Goal: Information Seeking & Learning: Learn about a topic

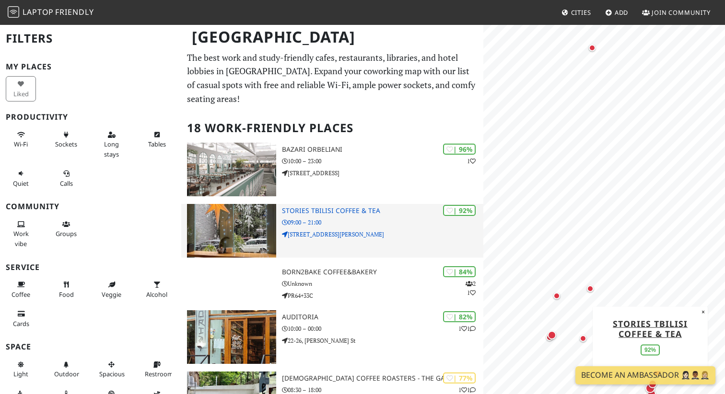
scroll to position [19, 0]
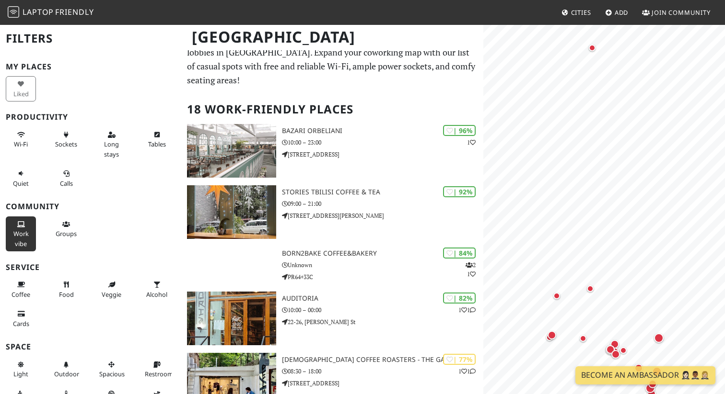
click at [23, 227] on icon at bounding box center [21, 225] width 8 height 6
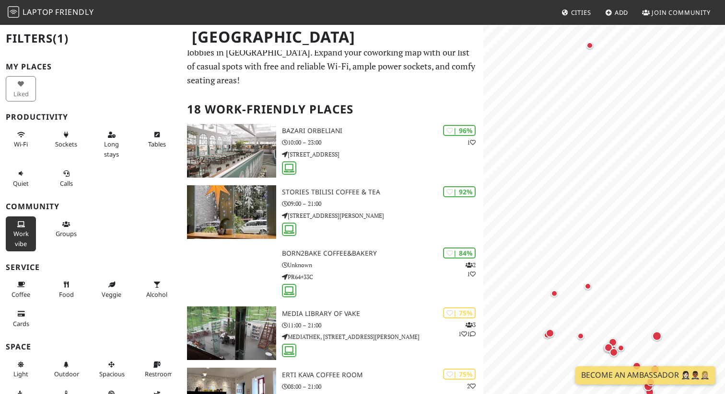
click at [17, 236] on span "Work vibe" at bounding box center [20, 239] width 15 height 18
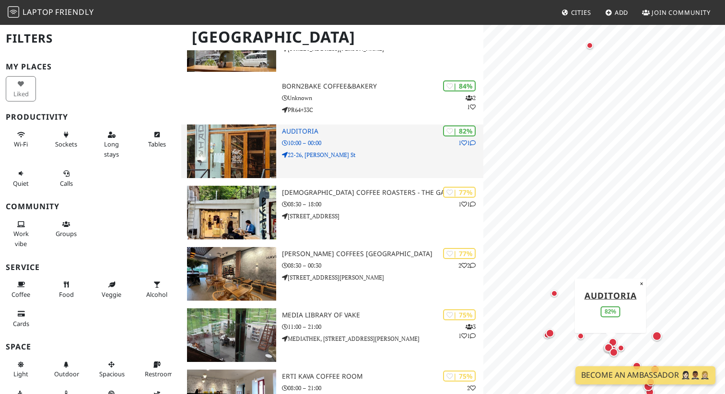
scroll to position [188, 0]
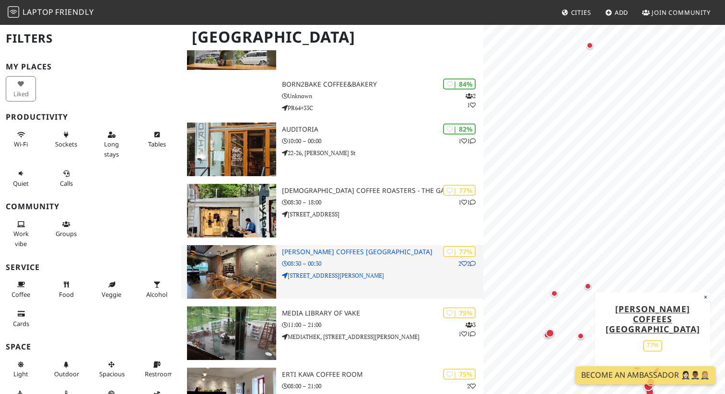
click at [217, 268] on img at bounding box center [231, 272] width 89 height 54
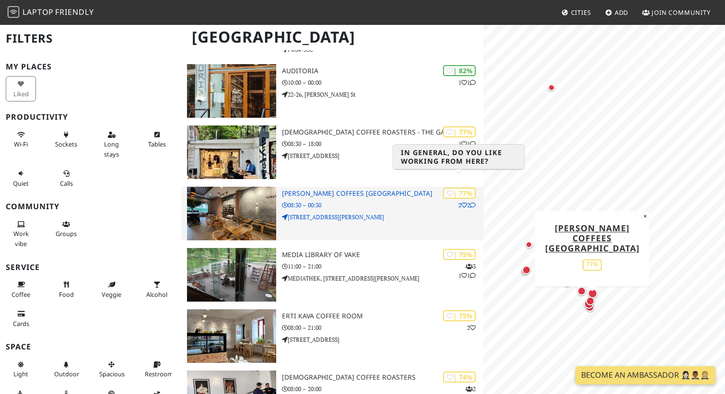
scroll to position [247, 0]
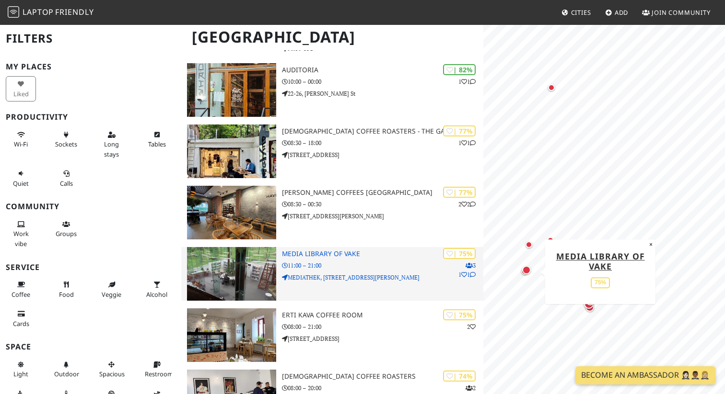
click at [424, 273] on p "MEDIATHEK, 76 Ilia Chavchavadze Avenue" at bounding box center [382, 277] width 201 height 9
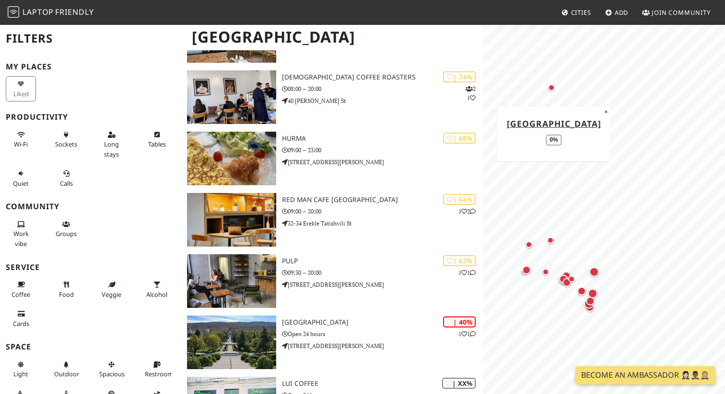
scroll to position [0, 0]
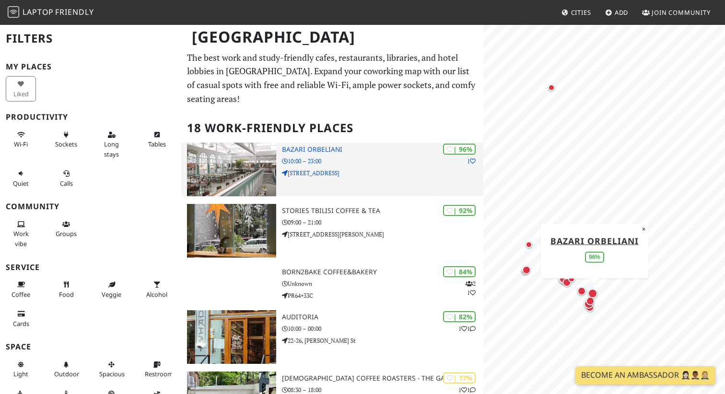
click at [382, 157] on p "10:00 – 23:00" at bounding box center [382, 161] width 201 height 9
click at [363, 157] on p "10:00 – 23:00" at bounding box center [382, 161] width 201 height 9
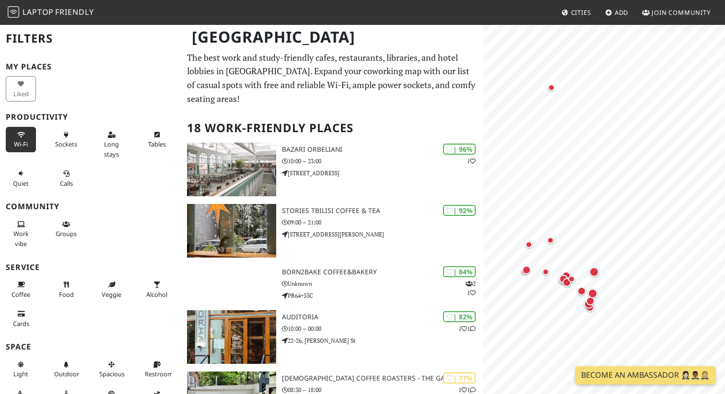
click at [26, 140] on span "Wi-Fi" at bounding box center [21, 144] width 14 height 9
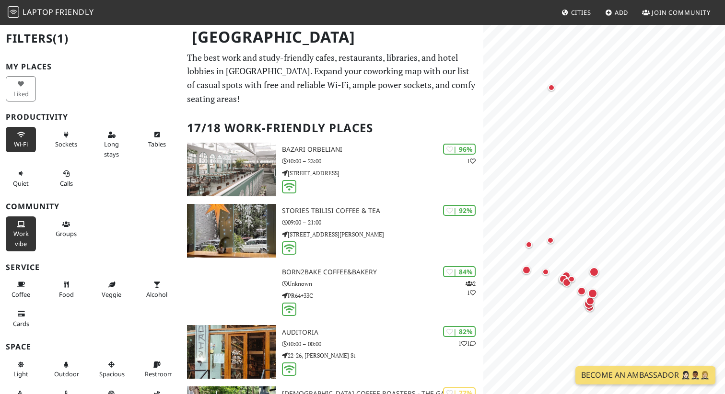
click at [20, 244] on span "Work vibe" at bounding box center [20, 239] width 15 height 18
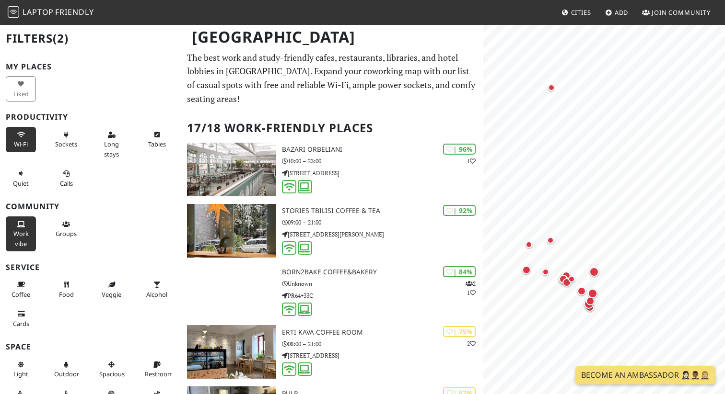
click at [12, 237] on button "Work vibe" at bounding box center [21, 234] width 30 height 35
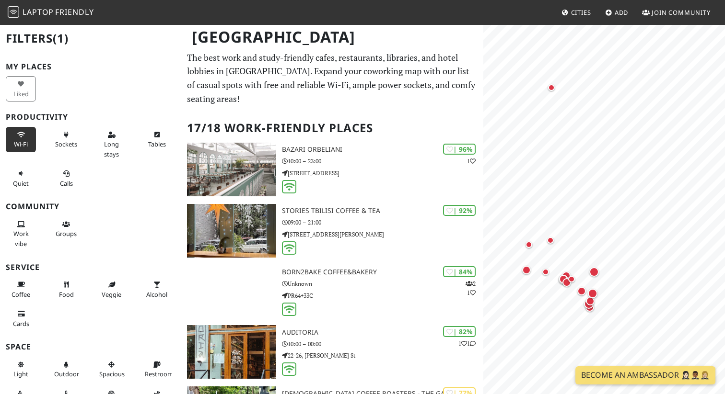
click at [20, 139] on button "Wi-Fi" at bounding box center [21, 139] width 30 height 25
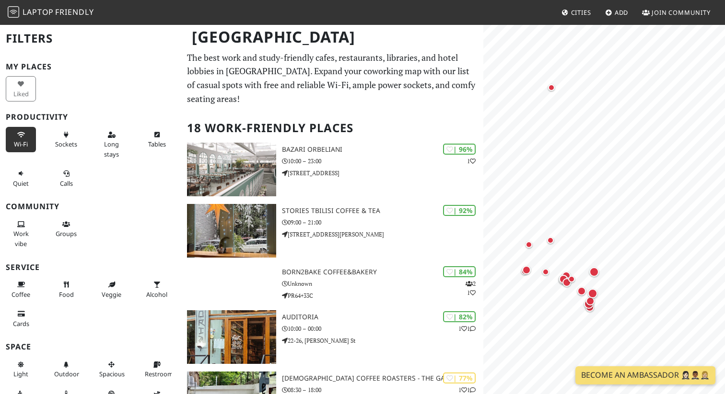
click at [20, 139] on button "Wi-Fi" at bounding box center [21, 139] width 30 height 25
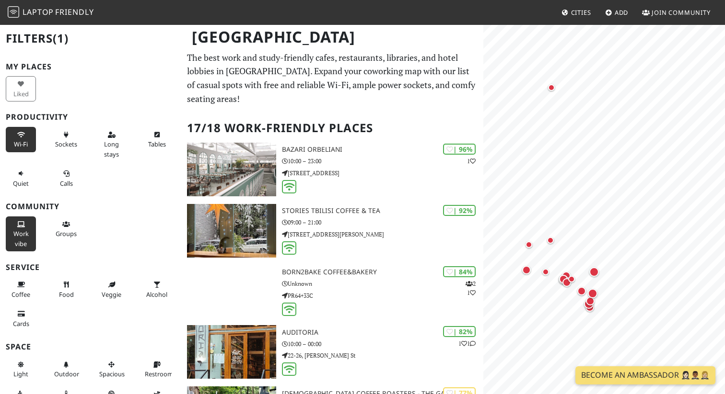
click at [20, 240] on span "Work vibe" at bounding box center [20, 239] width 15 height 18
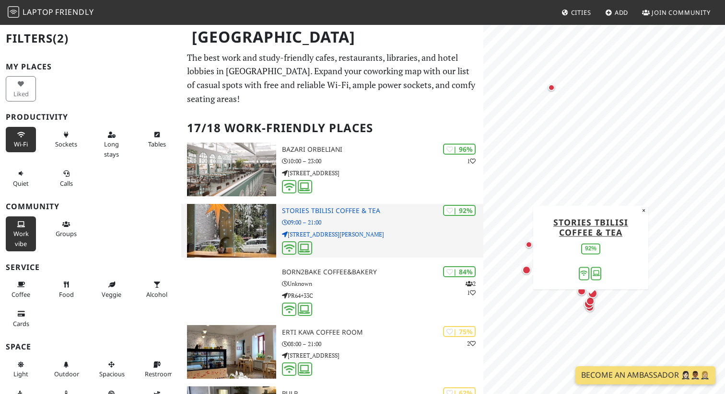
click at [341, 204] on div "| 92% Stories Tbilisi Coffee & Tea 09:00 – 21:00 9 Galaktion Tabidze St" at bounding box center [382, 231] width 201 height 54
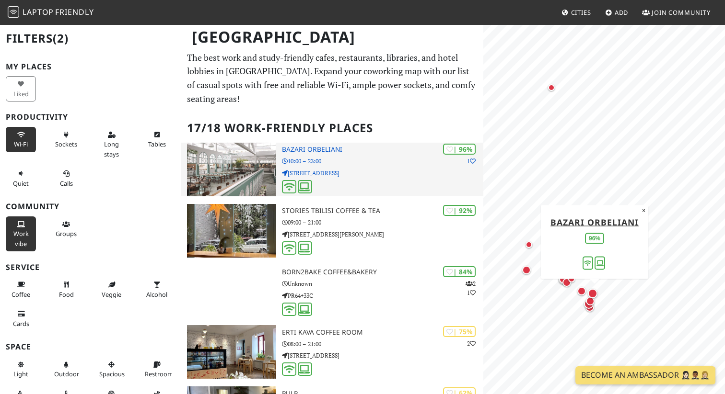
drag, startPoint x: 364, startPoint y: 144, endPoint x: 361, endPoint y: 133, distance: 11.7
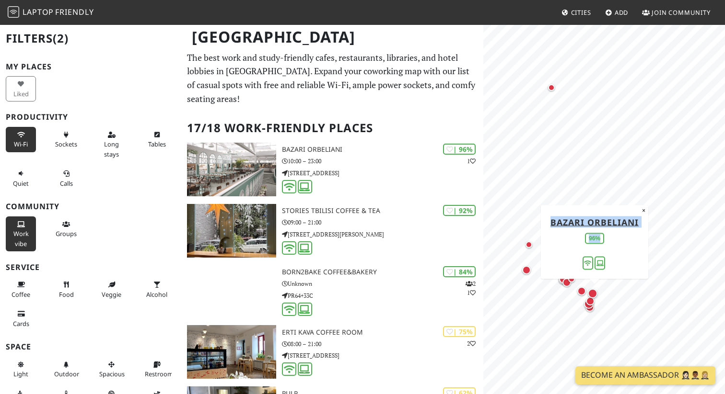
drag, startPoint x: 643, startPoint y: 238, endPoint x: 549, endPoint y: 220, distance: 95.0
click at [549, 220] on div "Bazari Orbeliani 96% ×" at bounding box center [594, 242] width 107 height 74
copy div "Bazari Orbeliani 96%"
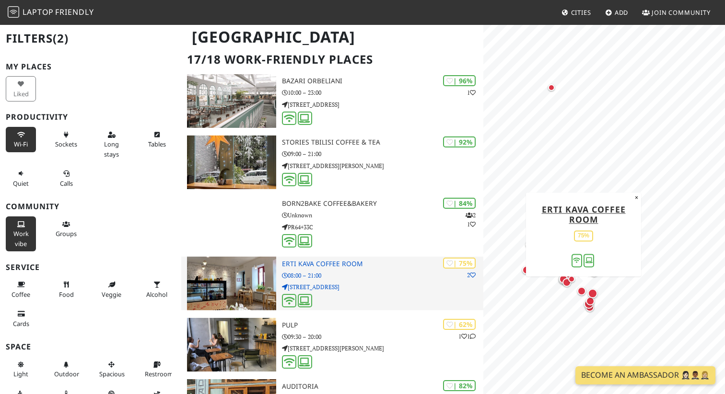
scroll to position [145, 0]
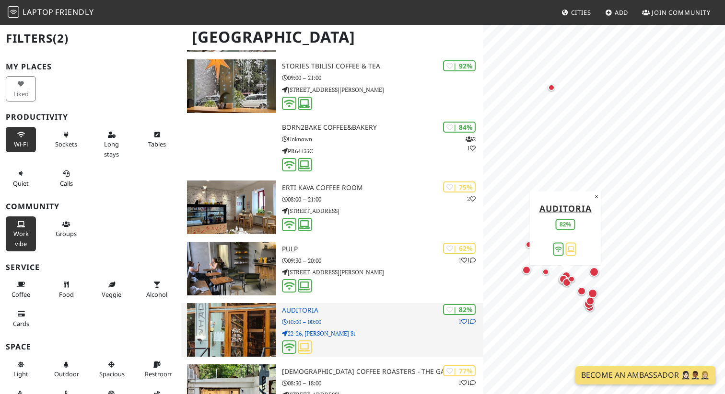
click at [325, 303] on div "| 82% 1 1 Auditoria 10:00 – 00:00 22-26, Simon Janashia St" at bounding box center [382, 330] width 201 height 54
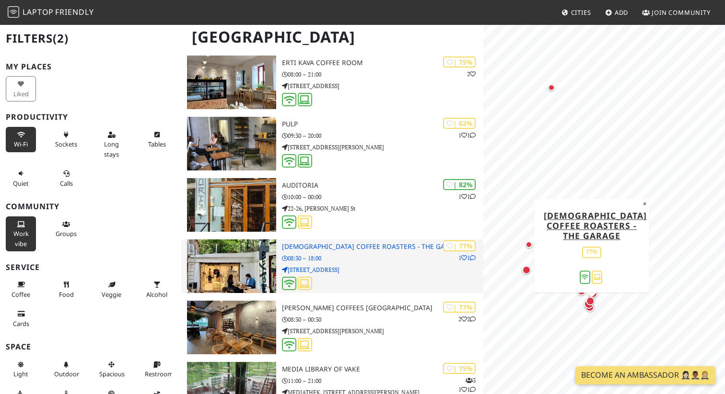
scroll to position [271, 0]
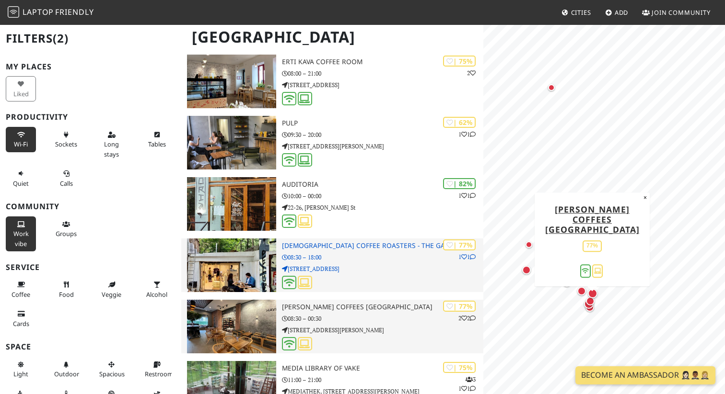
click at [390, 303] on h3 "[PERSON_NAME] Coffees [GEOGRAPHIC_DATA]" at bounding box center [382, 307] width 201 height 8
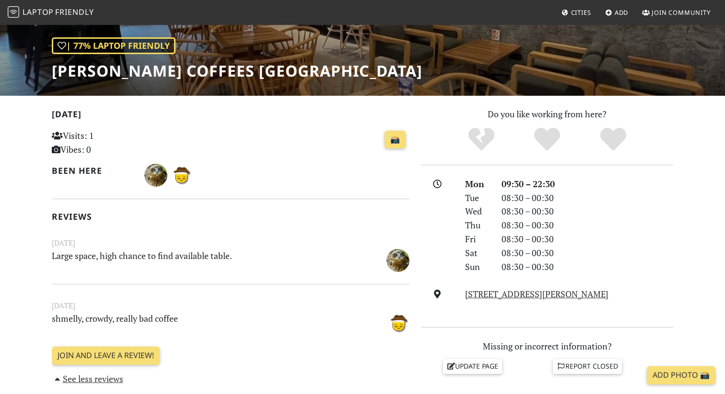
scroll to position [136, 0]
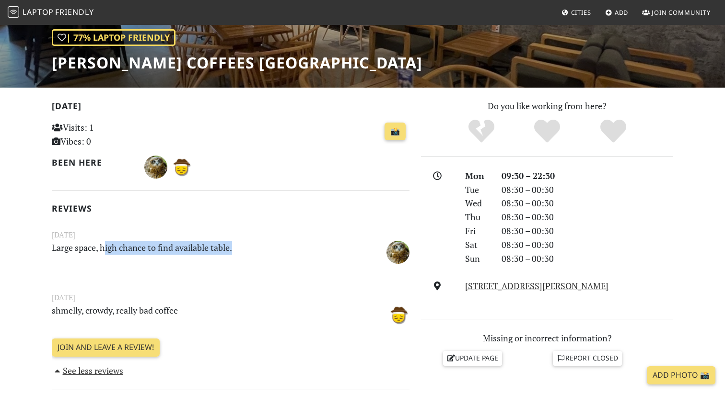
drag, startPoint x: 252, startPoint y: 253, endPoint x: 100, endPoint y: 251, distance: 151.4
click at [102, 253] on p "Large space, high chance to find available table." at bounding box center [200, 252] width 308 height 22
click at [174, 272] on div "Today Visits: 1 Vibes: 0 📸 Been here Reviews March 25, 2024 Large space, high c…" at bounding box center [230, 238] width 357 height 279
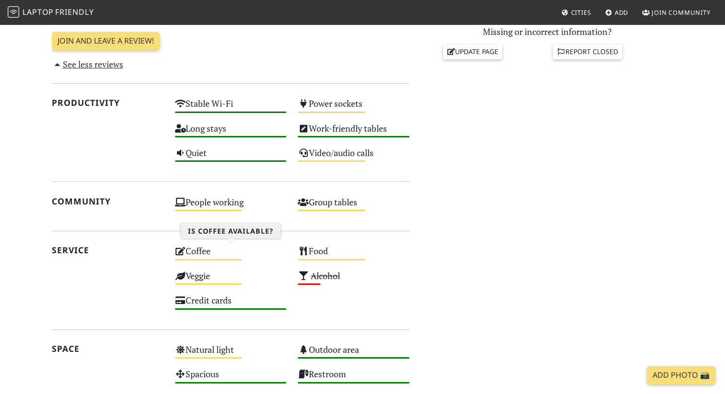
scroll to position [443, 0]
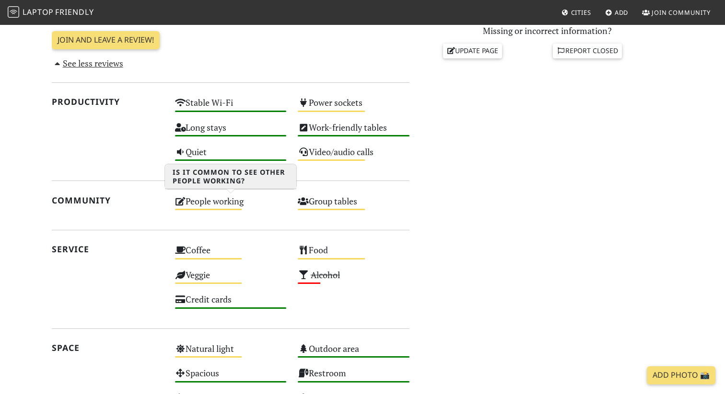
click at [240, 206] on div "People working Medium" at bounding box center [230, 206] width 123 height 24
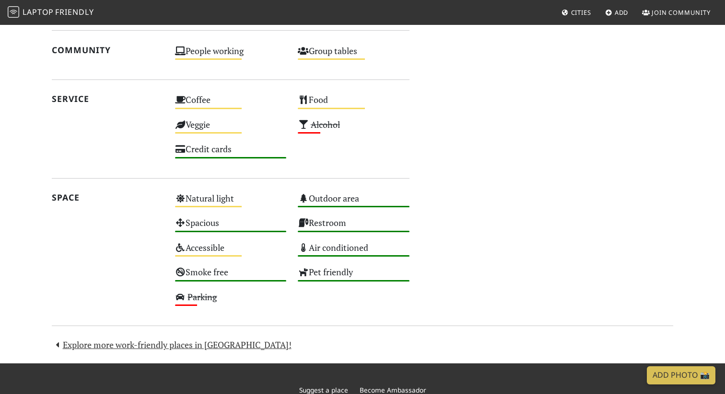
scroll to position [654, 0]
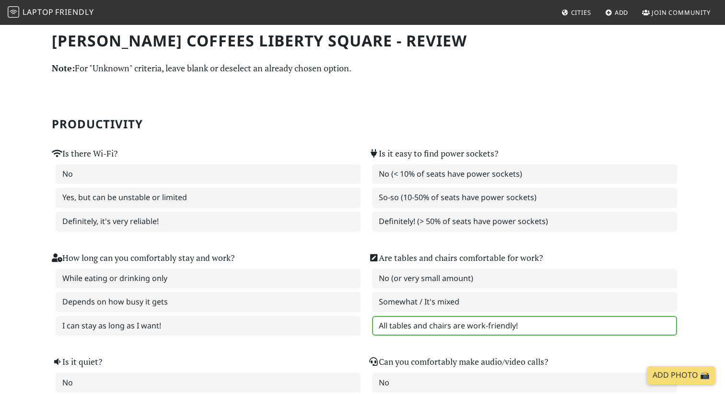
scroll to position [26, 0]
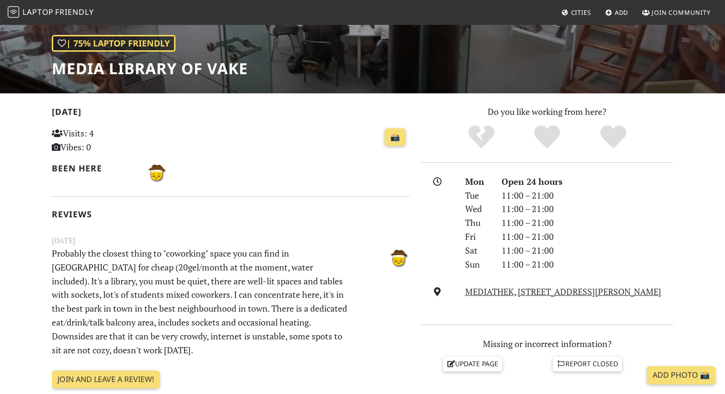
scroll to position [141, 0]
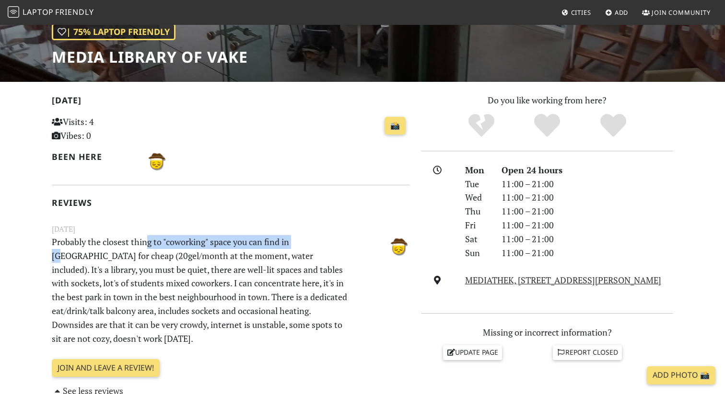
drag, startPoint x: 148, startPoint y: 241, endPoint x: 302, endPoint y: 241, distance: 154.8
click at [302, 241] on p "Probably the closest thing to "coworking" space you can find in Tbilisi for che…" at bounding box center [200, 290] width 308 height 110
drag, startPoint x: 55, startPoint y: 257, endPoint x: 144, endPoint y: 257, distance: 89.1
click at [145, 257] on p "Probably the closest thing to "coworking" space you can find in Tbilisi for che…" at bounding box center [200, 290] width 308 height 110
click at [194, 249] on p "Probably the closest thing to "coworking" space you can find in Tbilisi for che…" at bounding box center [200, 290] width 308 height 110
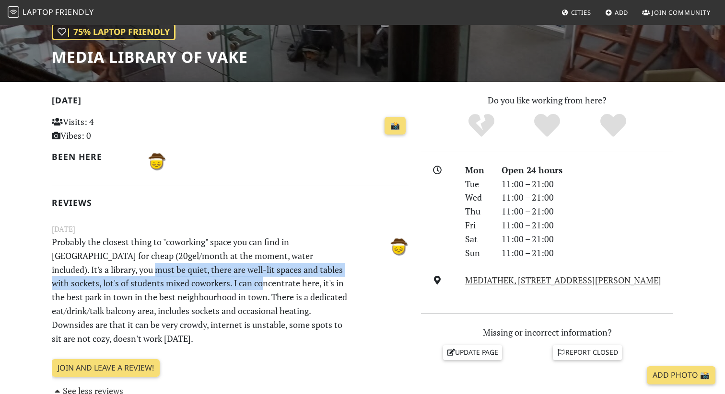
drag, startPoint x: 81, startPoint y: 275, endPoint x: 193, endPoint y: 282, distance: 111.9
click at [193, 282] on p "Probably the closest thing to "coworking" space you can find in Tbilisi for che…" at bounding box center [200, 290] width 308 height 110
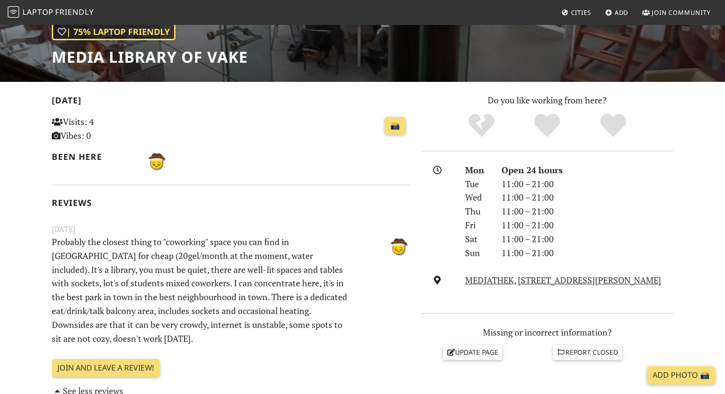
click at [236, 288] on p "Probably the closest thing to "coworking" space you can find in Tbilisi for che…" at bounding box center [200, 290] width 308 height 110
drag, startPoint x: 53, startPoint y: 288, endPoint x: 138, endPoint y: 288, distance: 85.3
click at [140, 288] on p "Probably the closest thing to "coworking" space you can find in Tbilisi for che…" at bounding box center [200, 290] width 308 height 110
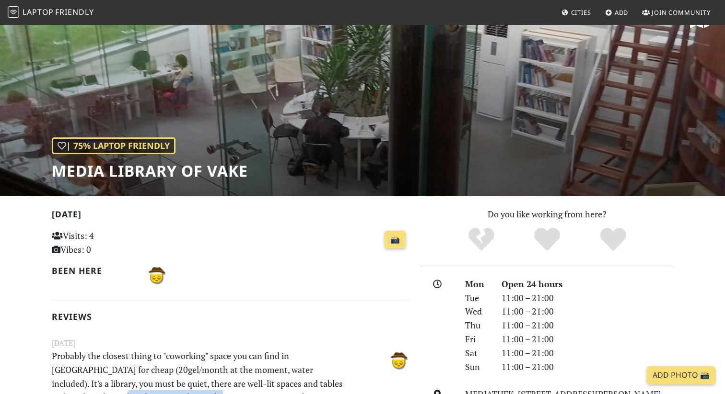
scroll to position [0, 0]
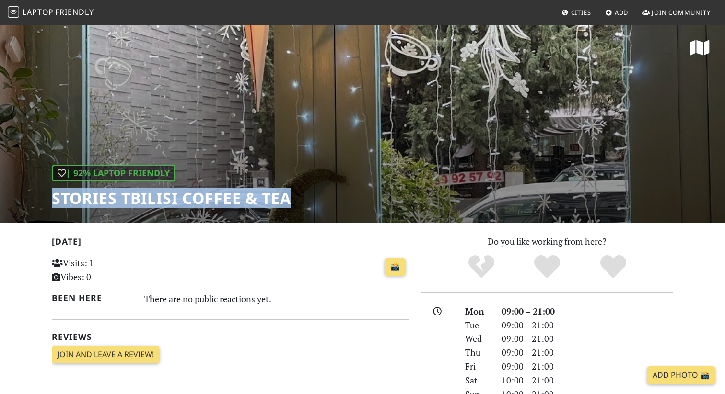
drag, startPoint x: 339, startPoint y: 190, endPoint x: 41, endPoint y: 202, distance: 298.3
click at [41, 202] on div "| 92% Laptop Friendly Stories Tbilisi Coffee & Tea" at bounding box center [362, 123] width 725 height 199
copy h1 "Stories Tbilisi Coffee & Tea"
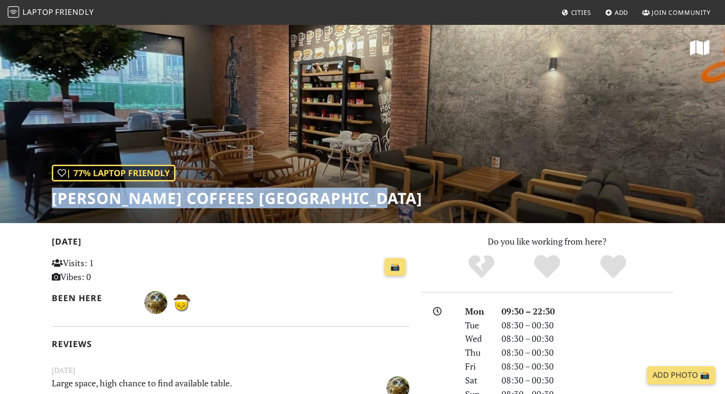
drag, startPoint x: 388, startPoint y: 202, endPoint x: 51, endPoint y: 202, distance: 336.9
click at [51, 202] on div "| 77% Laptop Friendly [PERSON_NAME] Coffees [GEOGRAPHIC_DATA]" at bounding box center [362, 123] width 725 height 199
copy h1 "[PERSON_NAME] Coffees [GEOGRAPHIC_DATA]"
